Goal: Navigation & Orientation: Find specific page/section

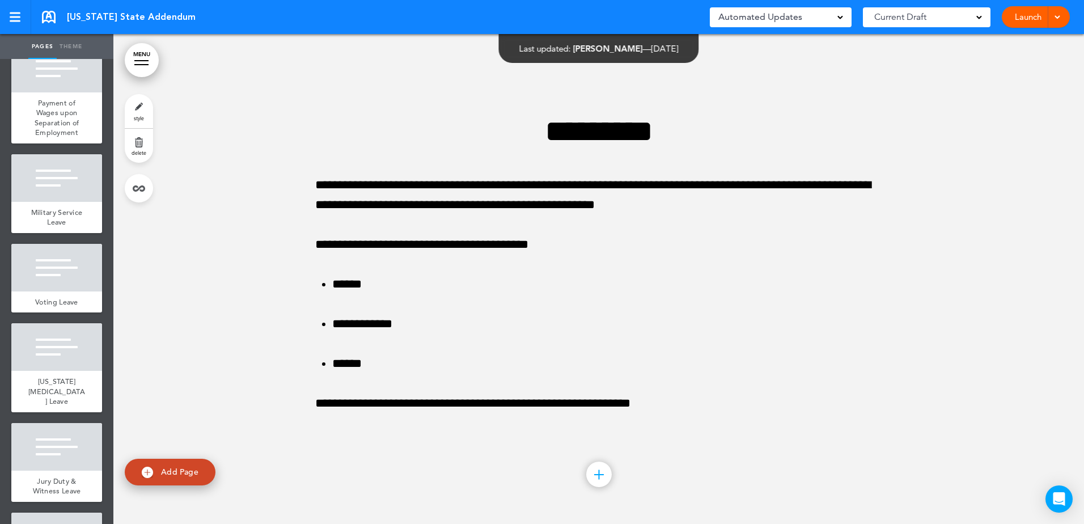
scroll to position [703, 0]
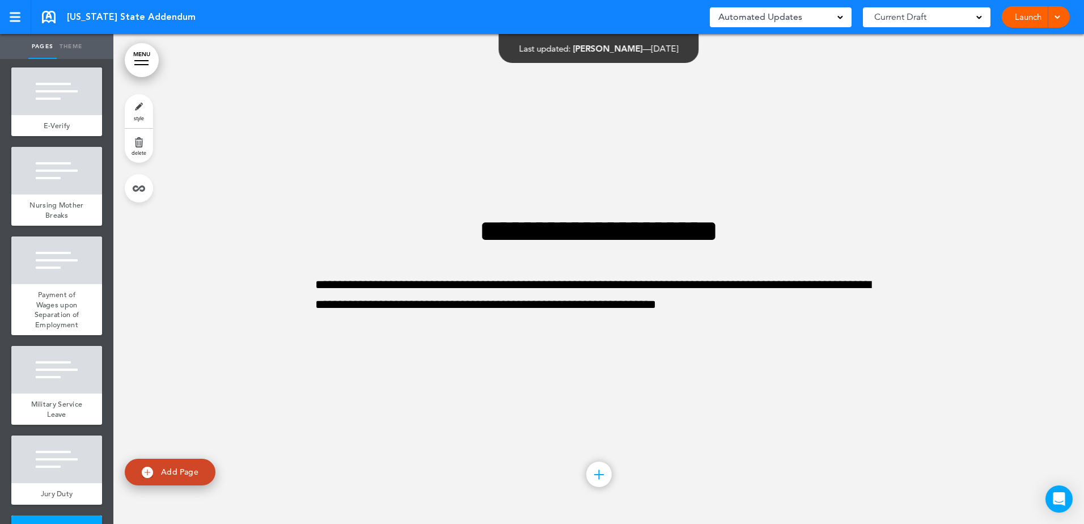
scroll to position [444, 0]
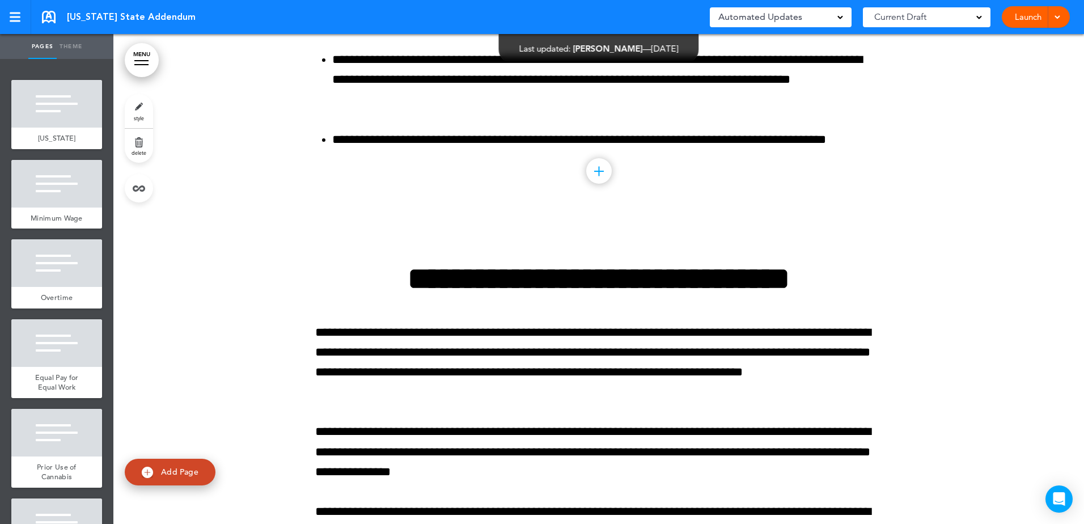
scroll to position [9635, 0]
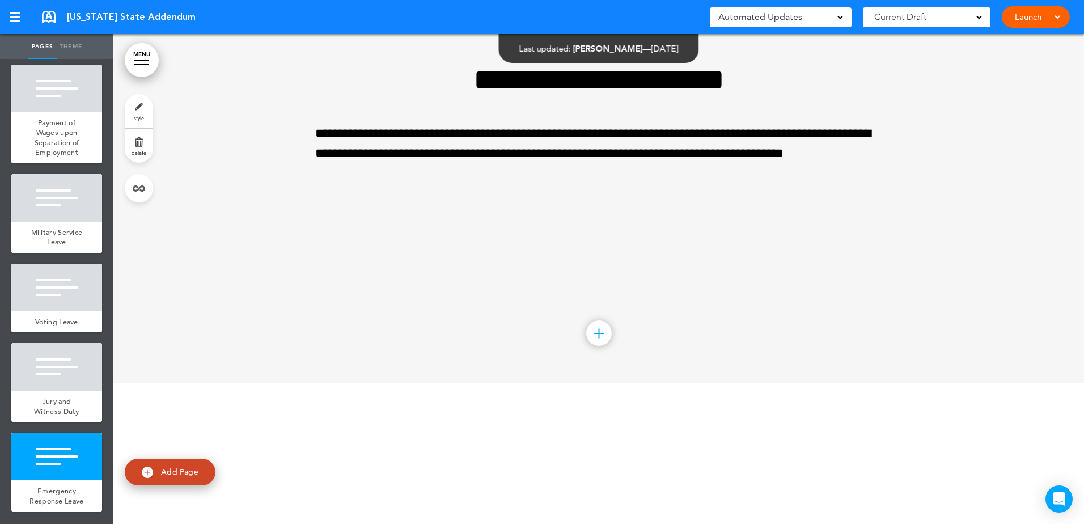
scroll to position [4012, 0]
